Goal: Contribute content

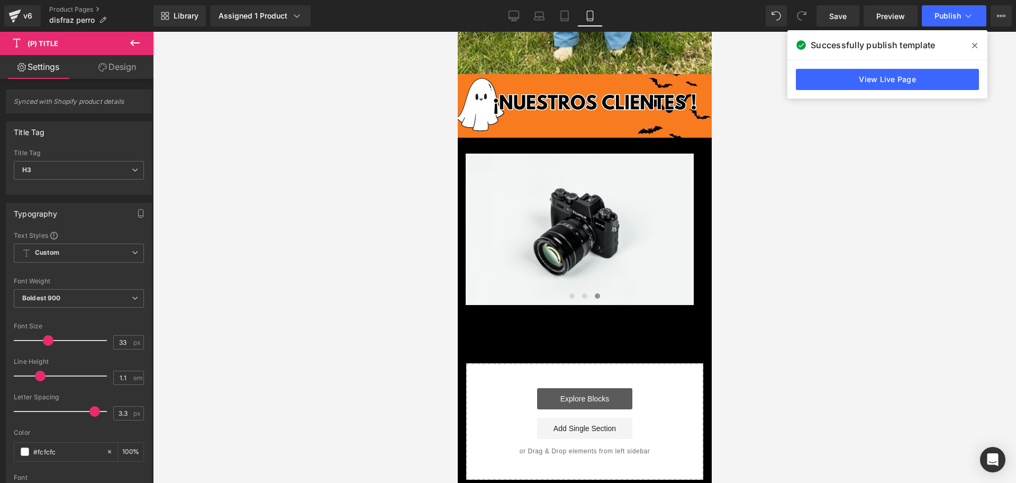
scroll to position [2026, 0]
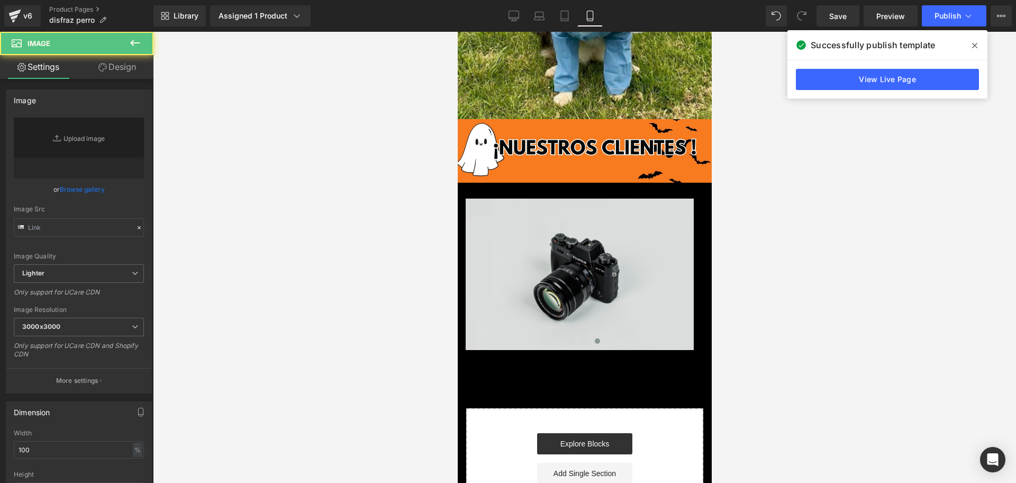
click at [548, 198] on img at bounding box center [579, 273] width 228 height 151
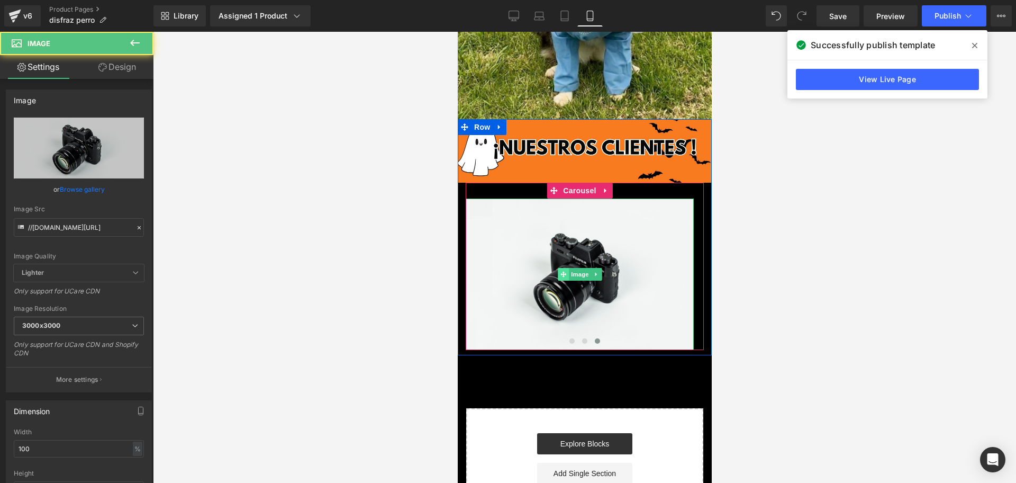
click at [566, 268] on span at bounding box center [562, 274] width 11 height 13
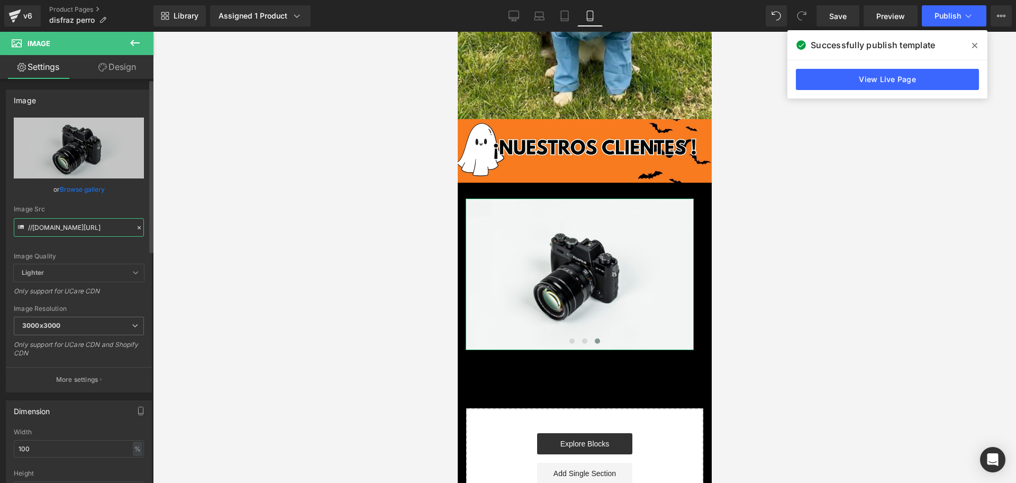
click at [89, 233] on input "//[DOMAIN_NAME][URL]" at bounding box center [79, 227] width 130 height 19
click at [80, 226] on input "//[DOMAIN_NAME][URL]" at bounding box center [79, 227] width 130 height 19
paste input "[URL][DOMAIN_NAME][DOMAIN_NAME]"
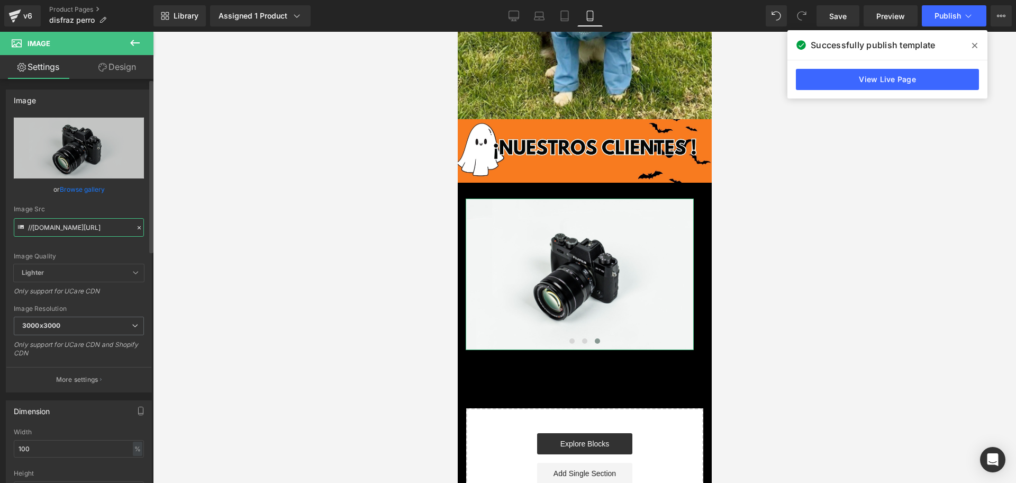
type input "[URL][DOMAIN_NAME]"
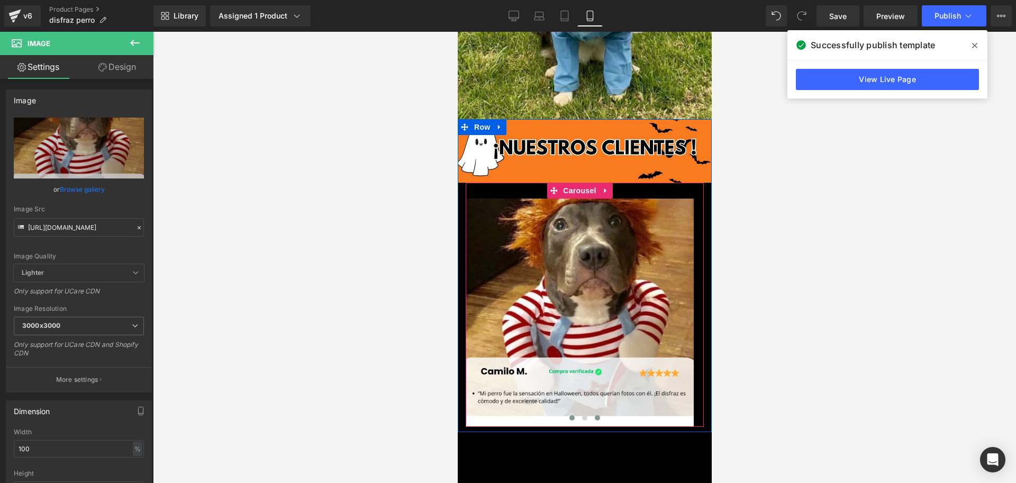
click at [569, 415] on span at bounding box center [571, 417] width 5 height 5
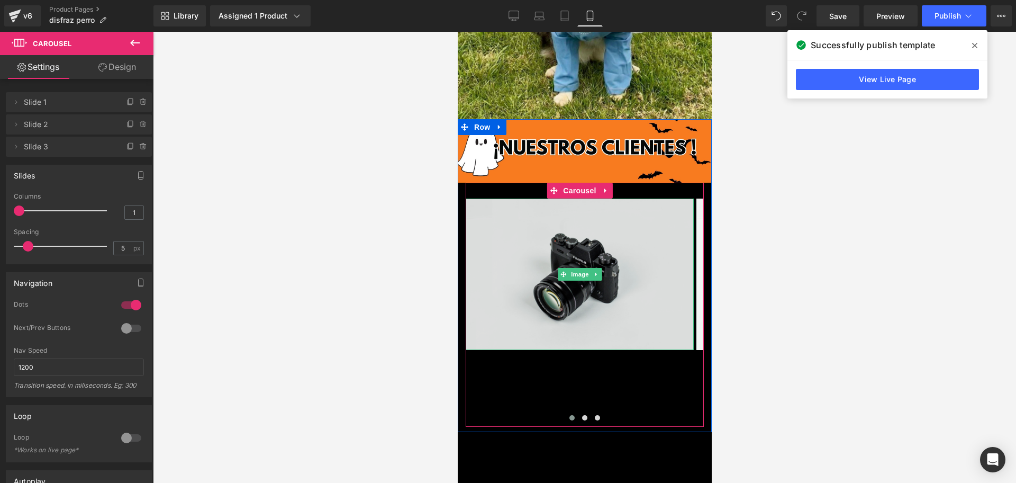
click at [549, 198] on img at bounding box center [579, 273] width 228 height 151
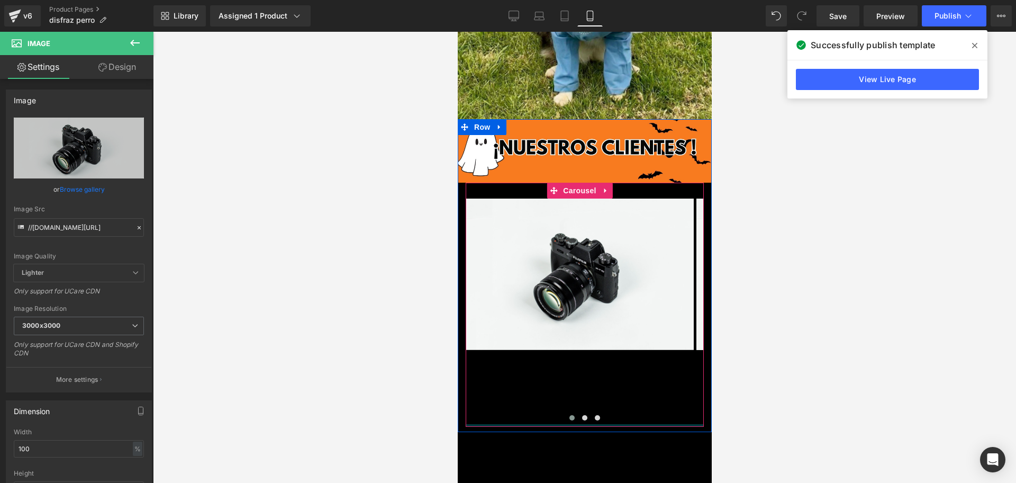
click at [567, 412] on button at bounding box center [571, 417] width 13 height 11
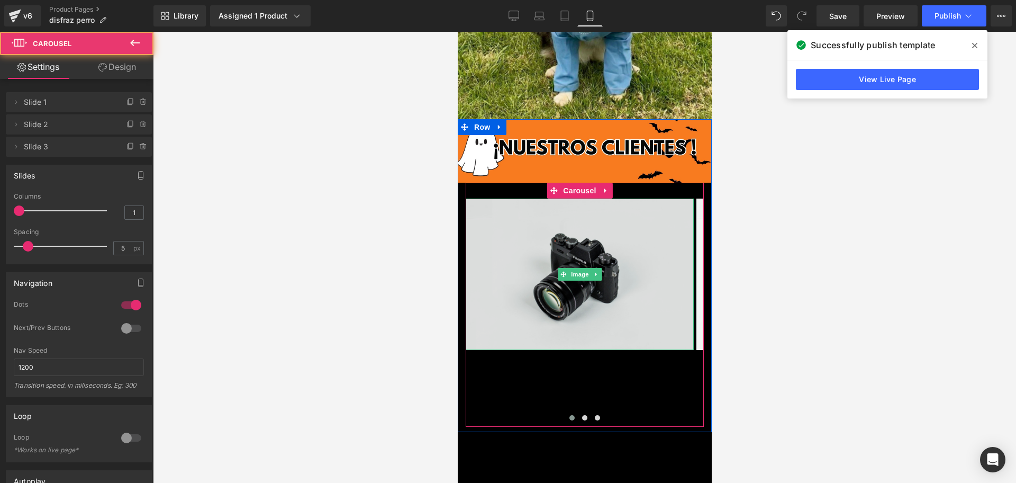
click at [550, 206] on img at bounding box center [579, 273] width 228 height 151
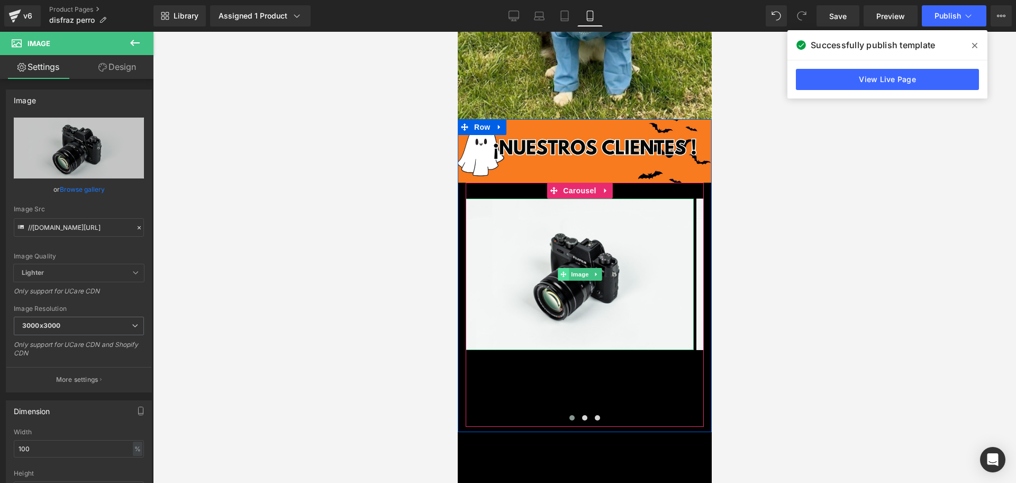
click at [564, 271] on icon at bounding box center [563, 274] width 6 height 6
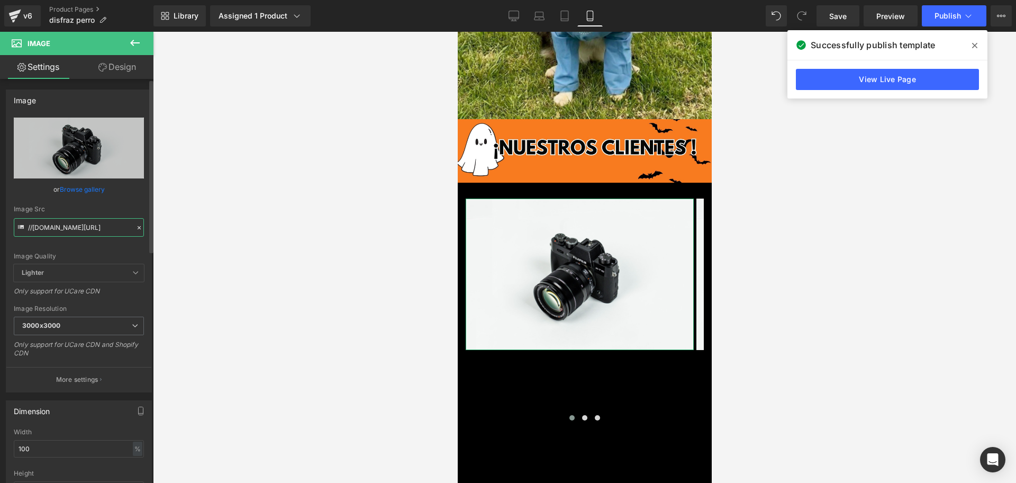
click at [44, 226] on input "//[DOMAIN_NAME][URL]" at bounding box center [79, 227] width 130 height 19
click at [44, 225] on input "//[DOMAIN_NAME][URL]" at bounding box center [79, 227] width 130 height 19
click at [39, 225] on input "//[DOMAIN_NAME][URL]" at bounding box center [79, 227] width 130 height 19
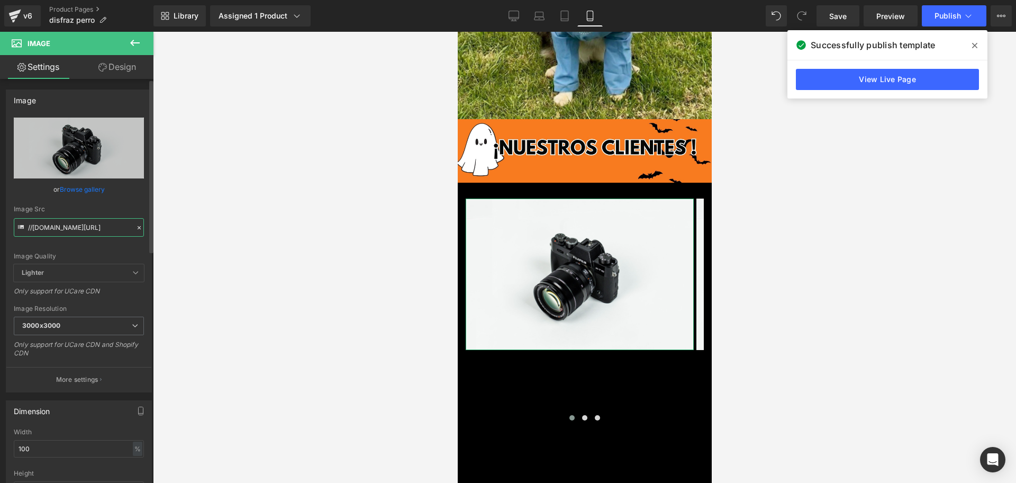
click at [39, 225] on input "//[DOMAIN_NAME][URL]" at bounding box center [79, 227] width 130 height 19
type input "[URL][DOMAIN_NAME]"
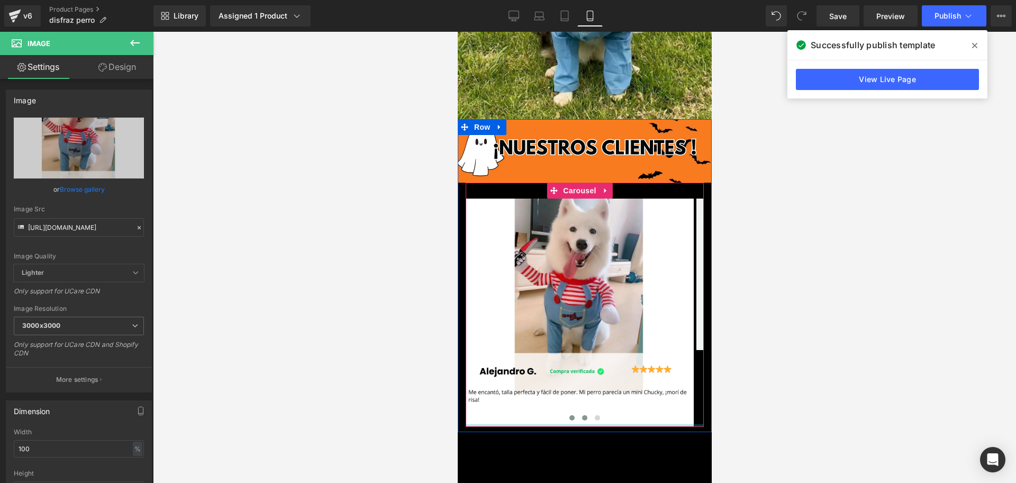
click at [581, 415] on span at bounding box center [583, 417] width 5 height 5
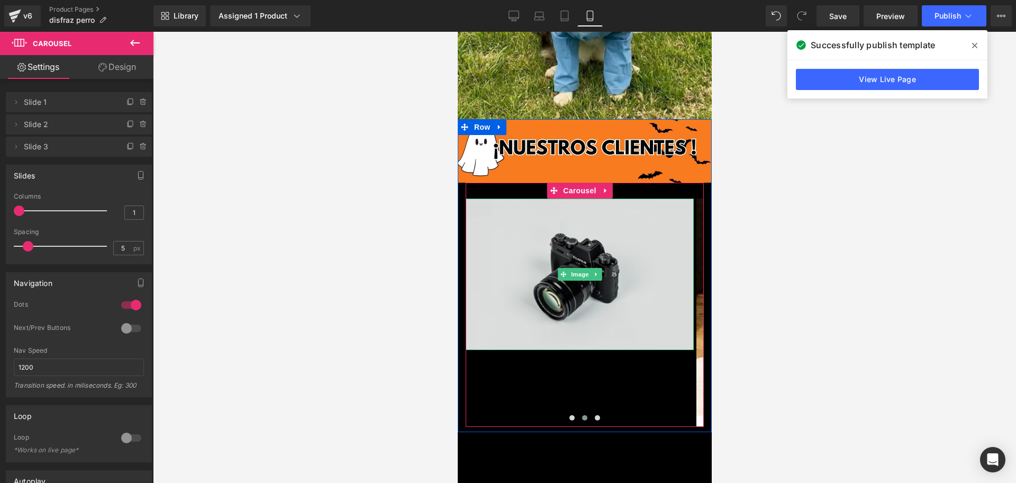
click at [665, 198] on img at bounding box center [579, 273] width 228 height 151
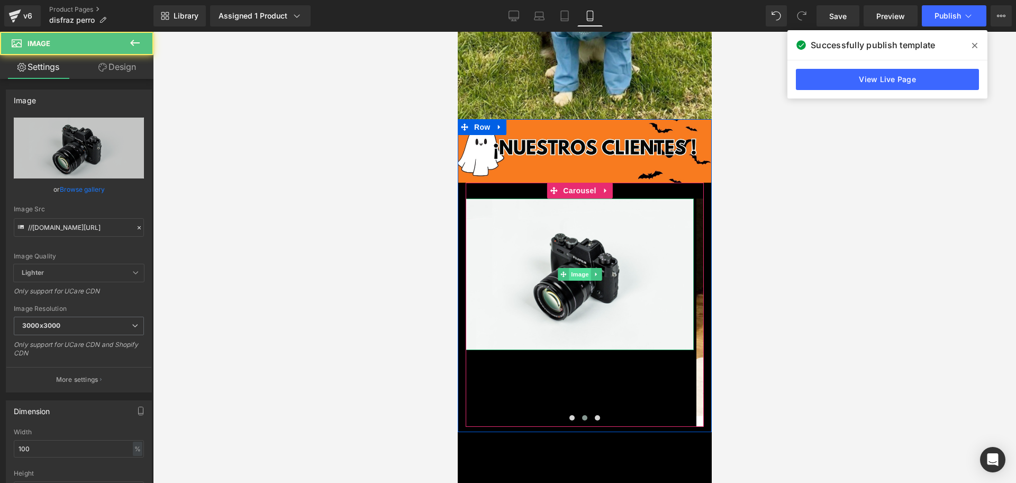
click at [587, 268] on span "Image" at bounding box center [579, 274] width 22 height 13
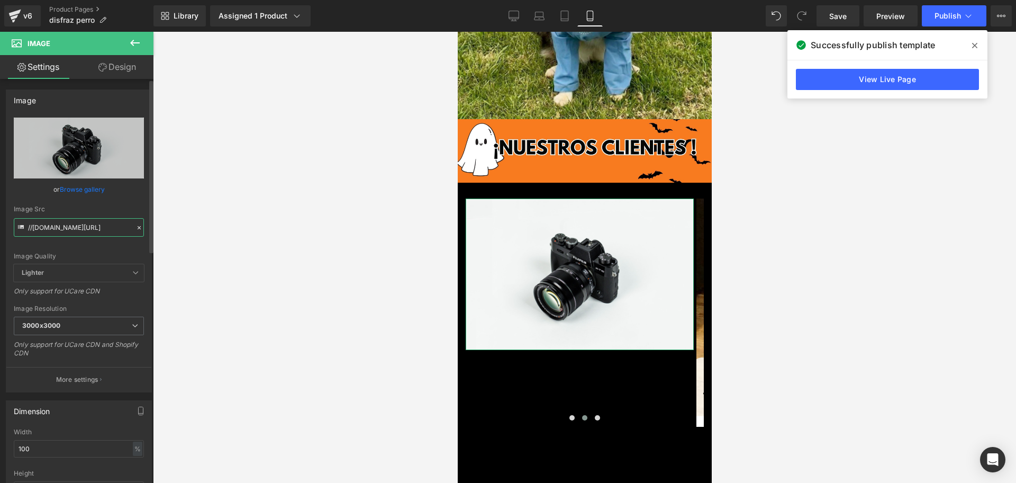
click at [116, 230] on input "//[DOMAIN_NAME][URL]" at bounding box center [79, 227] width 130 height 19
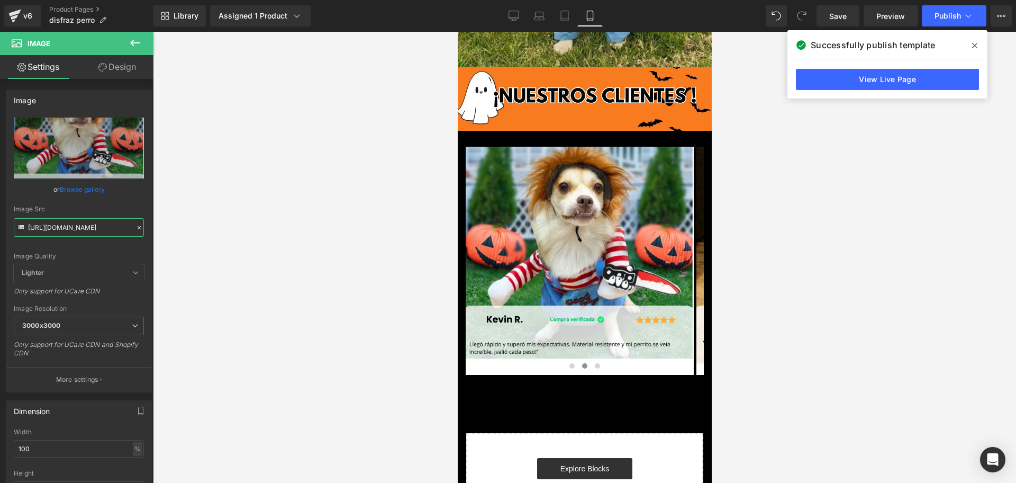
scroll to position [1905, 0]
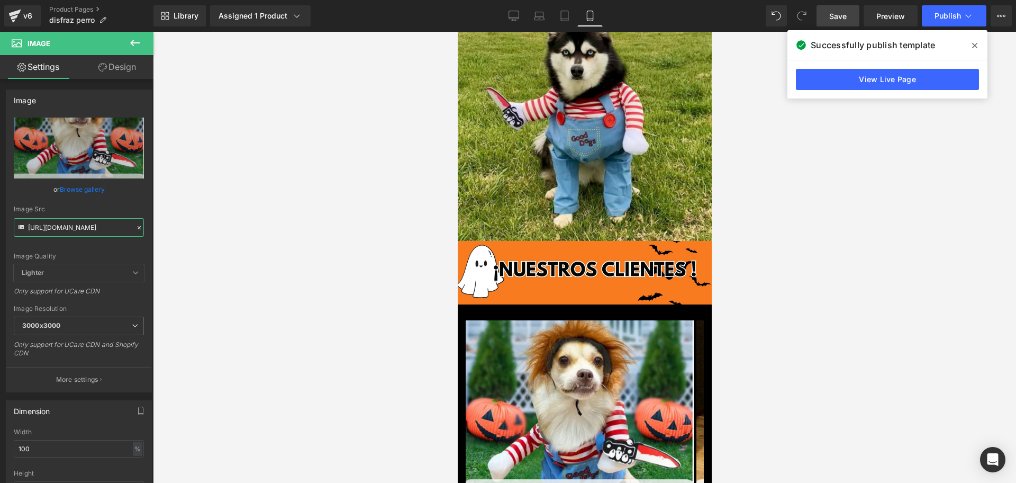
type input "[URL][DOMAIN_NAME]"
click at [848, 11] on link "Save" at bounding box center [837, 15] width 43 height 21
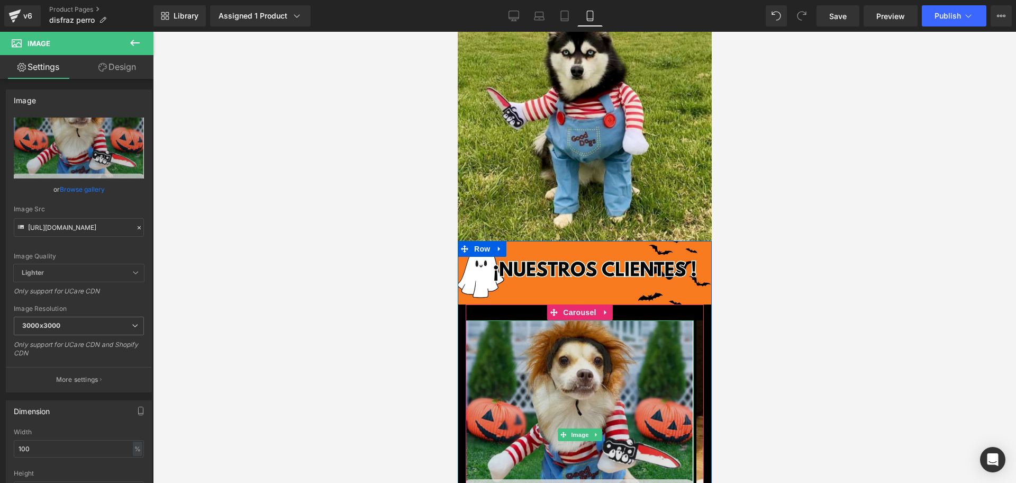
click at [564, 452] on img at bounding box center [579, 434] width 228 height 228
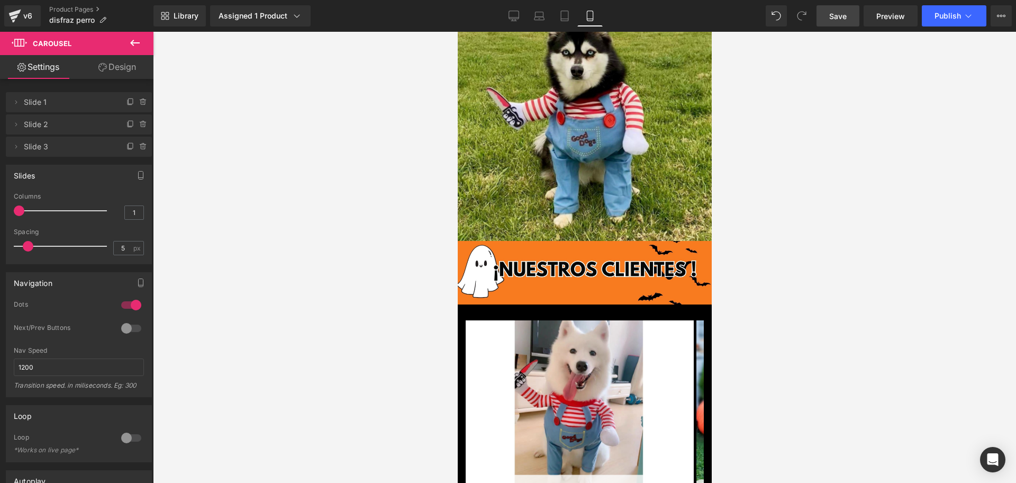
click at [854, 14] on link "Save" at bounding box center [837, 15] width 43 height 21
click at [831, 8] on link "Save" at bounding box center [837, 15] width 43 height 21
